Goal: Book appointment/travel/reservation

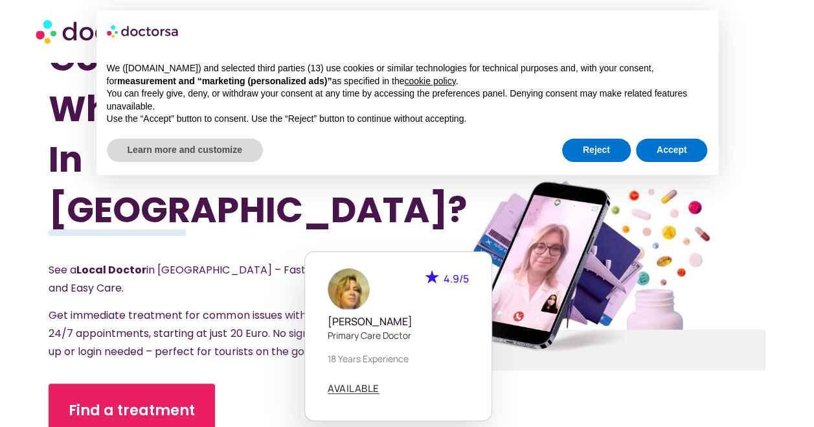
scroll to position [32, 0]
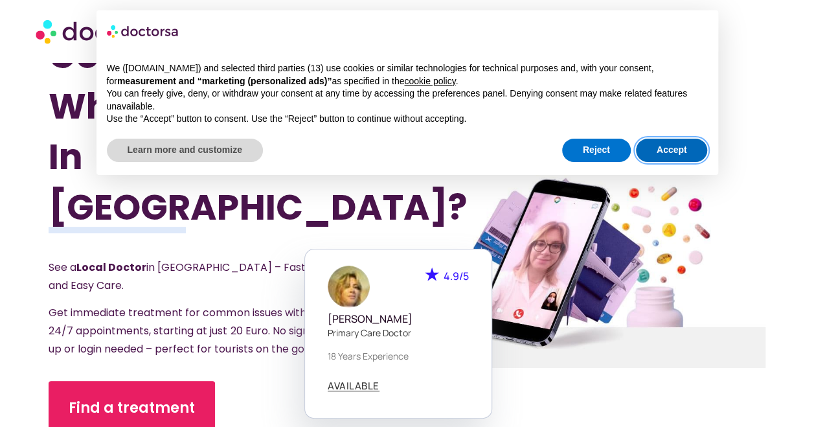
click at [681, 153] on button "Accept" at bounding box center [672, 150] width 72 height 23
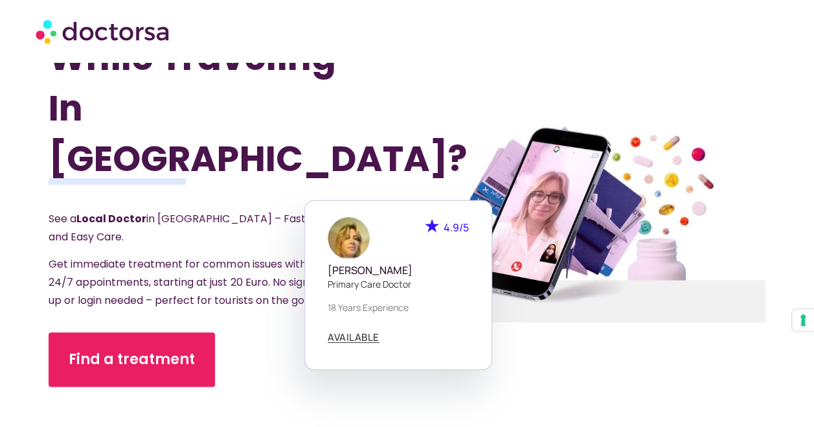
scroll to position [81, 0]
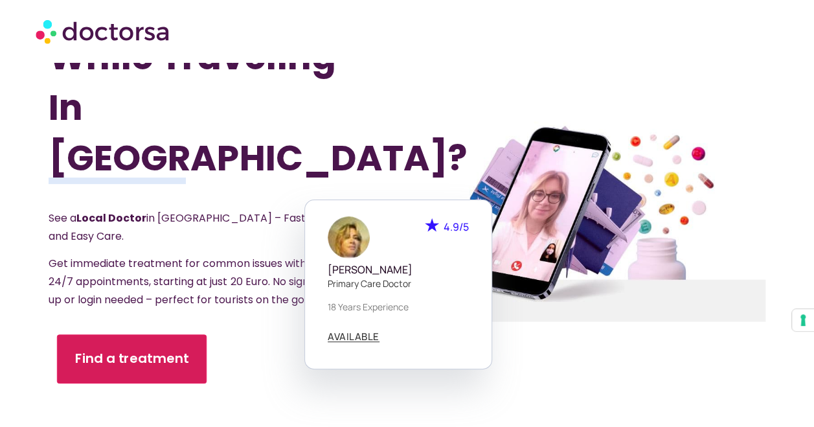
click at [157, 334] on link "Find a treatment" at bounding box center [132, 358] width 150 height 49
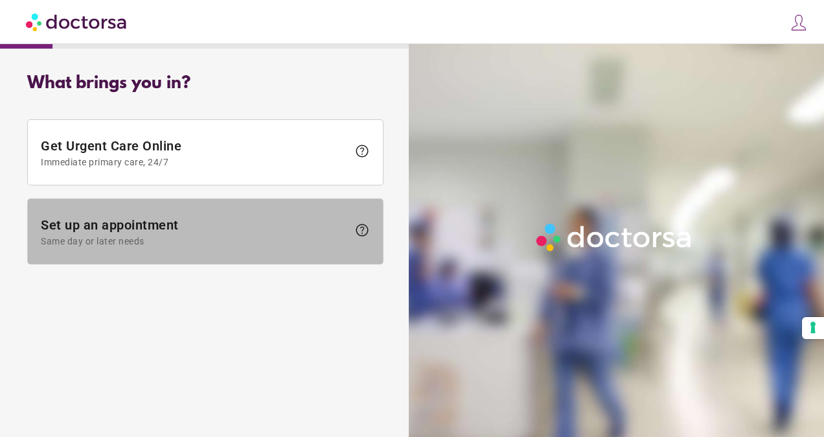
click at [150, 260] on span at bounding box center [205, 231] width 355 height 65
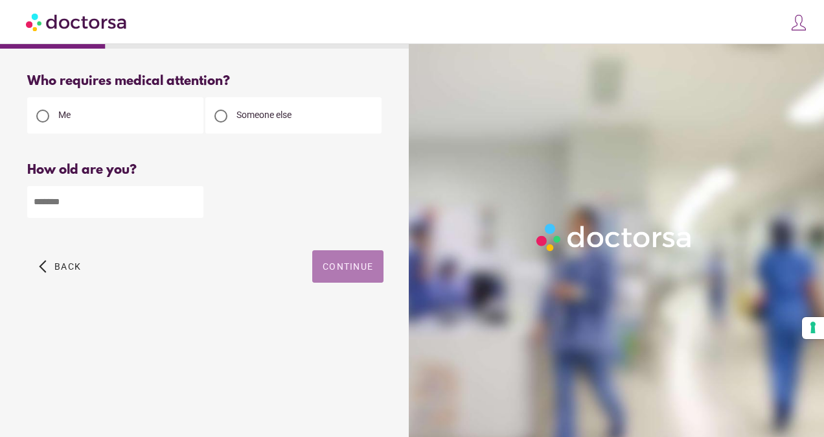
click at [326, 258] on span "button" at bounding box center [347, 266] width 71 height 32
